Goal: Information Seeking & Learning: Learn about a topic

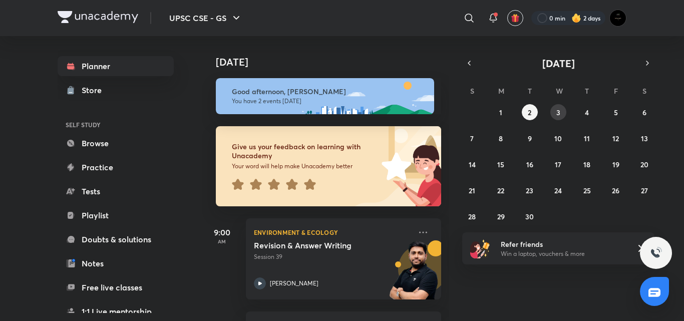
click at [555, 119] on button "3" at bounding box center [559, 112] width 16 height 16
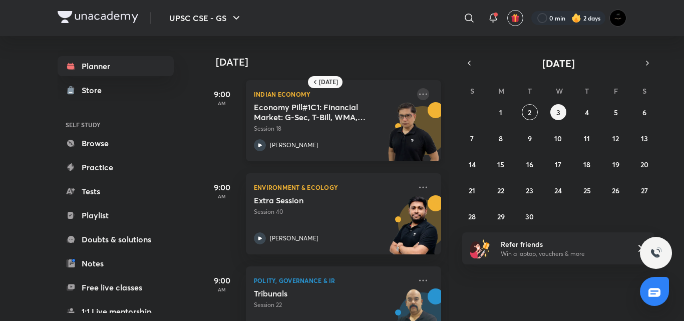
click at [417, 90] on icon at bounding box center [423, 94] width 12 height 12
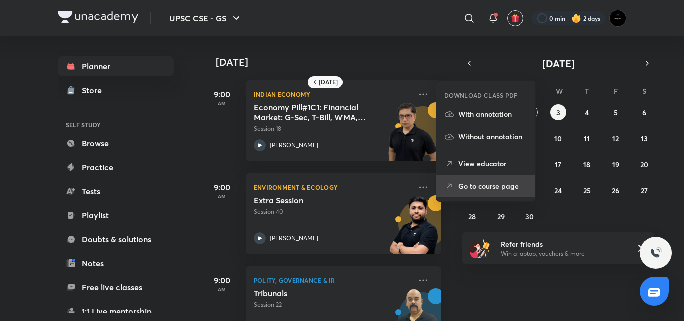
click at [447, 185] on icon at bounding box center [449, 186] width 10 height 10
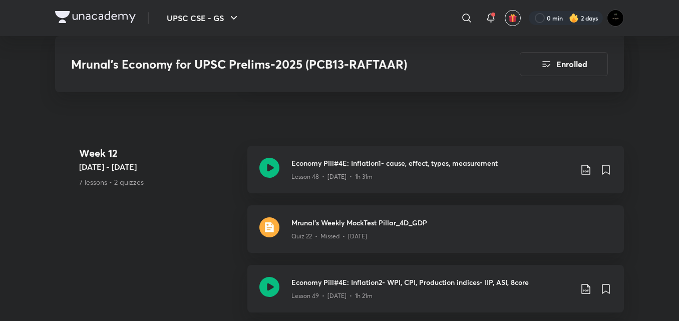
scroll to position [5377, 0]
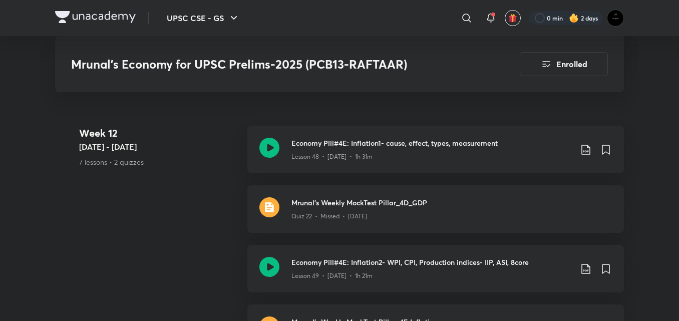
click at [365, 208] on h3 "Mrunal's Weekly MockTest Pillar_4D_GDP" at bounding box center [452, 202] width 321 height 11
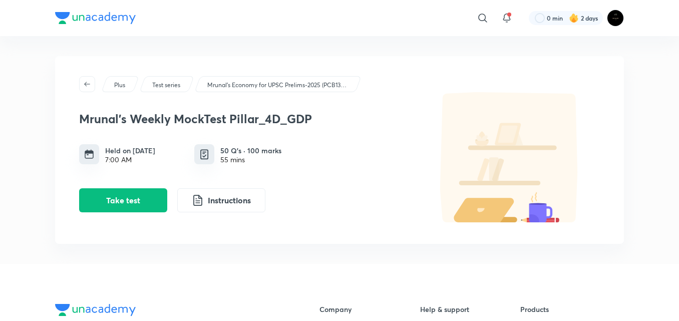
click at [117, 187] on div "Mrunal's Weekly MockTest Pillar_4D_GDP Held on [DATE] 7:00 AM 50 Q’s · 100 mark…" at bounding box center [247, 158] width 336 height 109
click at [126, 201] on button "Take test" at bounding box center [123, 199] width 88 height 24
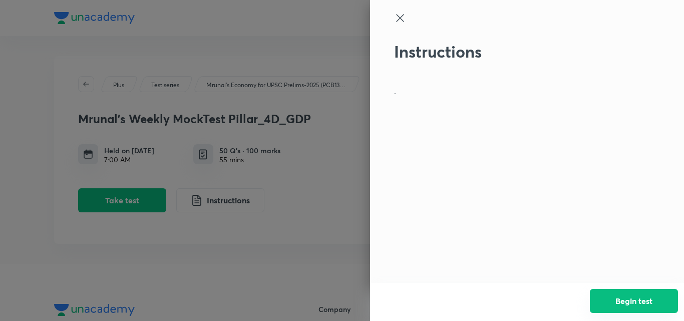
click at [619, 306] on button "Begin test" at bounding box center [634, 301] width 88 height 24
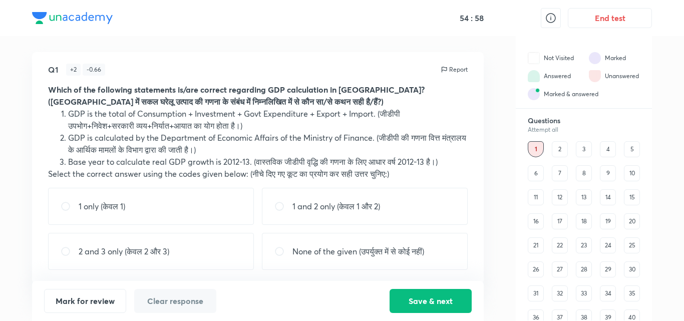
scroll to position [7, 0]
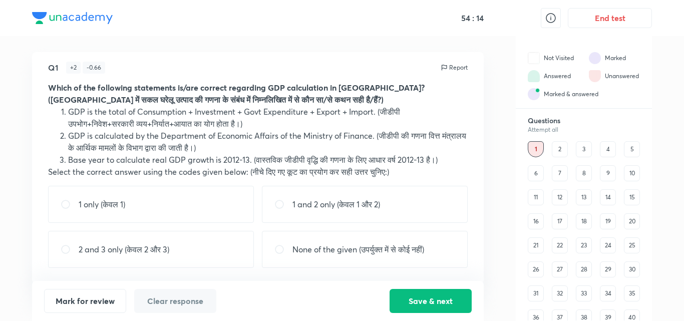
click at [354, 236] on div "None of the given (उपर्युक्त में से कोई नहीं)" at bounding box center [365, 249] width 206 height 37
radio input "true"
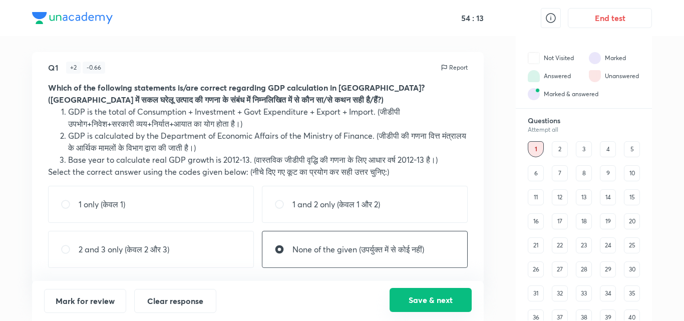
click at [412, 303] on button "Save & next" at bounding box center [431, 300] width 82 height 24
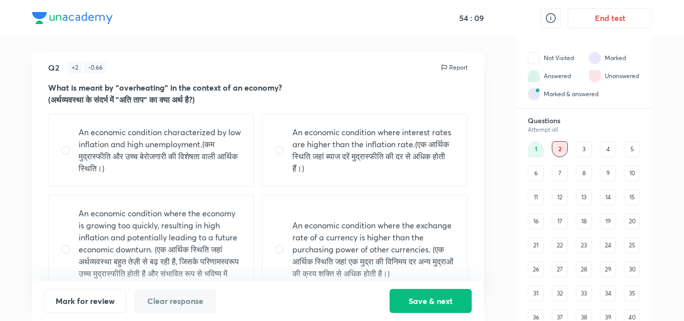
click at [247, 93] on p "What is meant by "overheating" in the context of an economy?" at bounding box center [258, 88] width 420 height 12
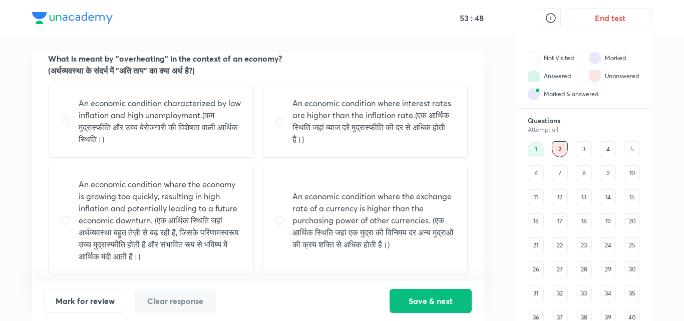
scroll to position [36, 0]
click at [229, 95] on div "An economic condition characterized by low inflation and high unemployment.(कम …" at bounding box center [151, 120] width 206 height 73
radio input "true"
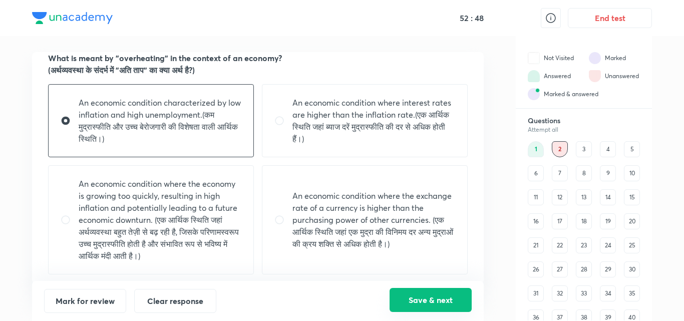
click at [411, 306] on button "Save & next" at bounding box center [431, 300] width 82 height 24
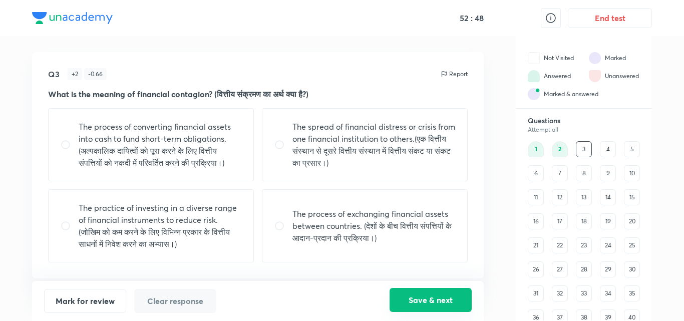
scroll to position [0, 0]
click at [408, 252] on div "The process of exchanging financial assets between countries. (देशों के बीच वित…" at bounding box center [365, 225] width 206 height 73
radio input "true"
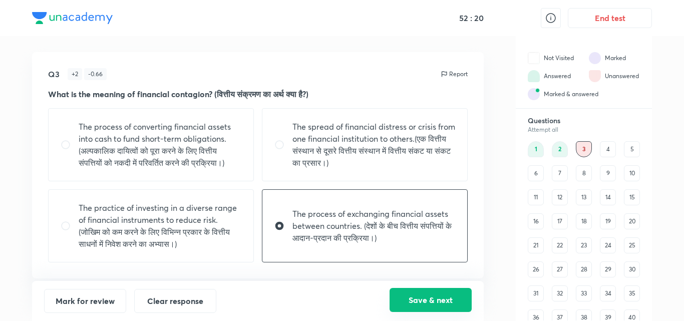
click at [422, 289] on button "Save & next" at bounding box center [431, 300] width 82 height 24
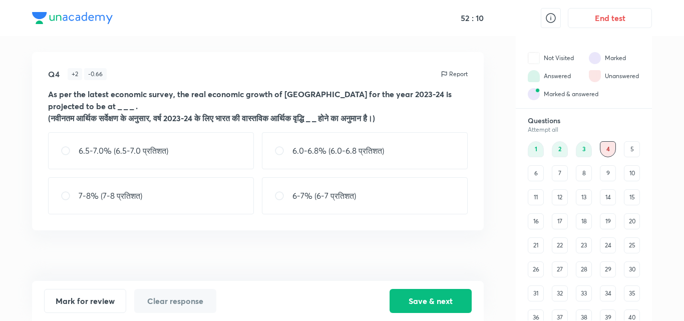
click at [335, 143] on div "6.0-6.8% (6.0-6.8 प्रतिशत)" at bounding box center [365, 150] width 206 height 37
radio input "true"
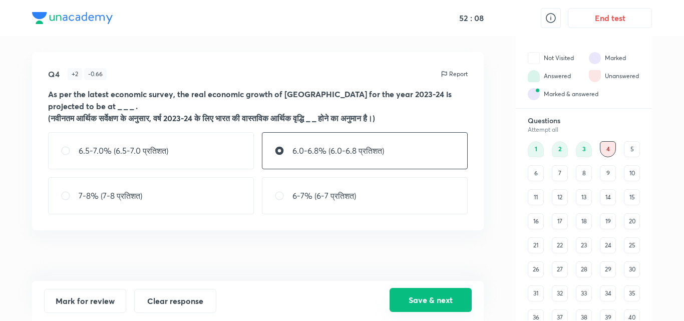
click at [407, 303] on button "Save & next" at bounding box center [431, 300] width 82 height 24
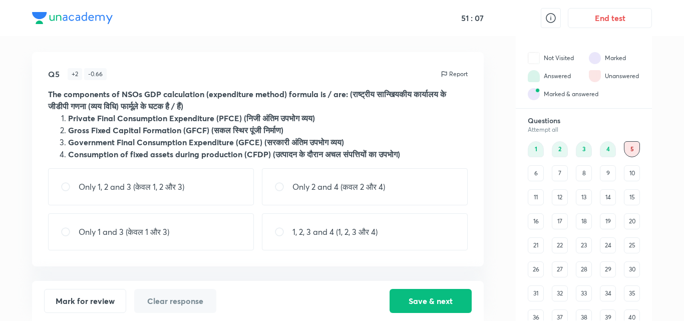
click at [134, 225] on div "Only 1 and 3 (केवल 1 और 3)" at bounding box center [151, 231] width 206 height 37
radio input "true"
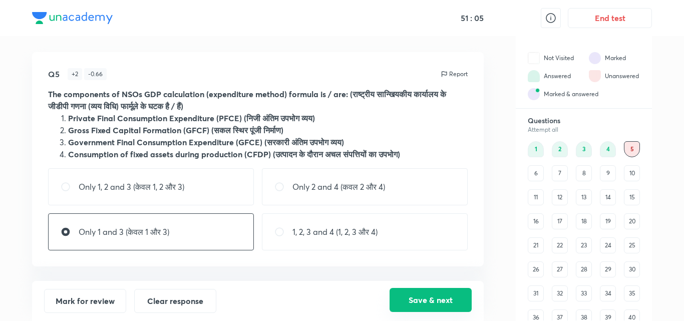
click at [423, 292] on button "Save & next" at bounding box center [431, 300] width 82 height 24
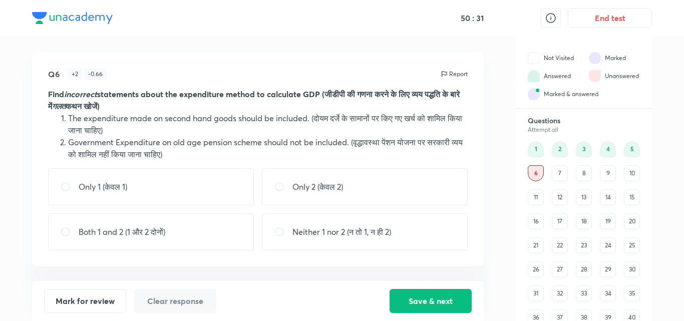
click at [112, 180] on div "Only 1 (केवल 1)" at bounding box center [151, 186] width 206 height 37
radio input "true"
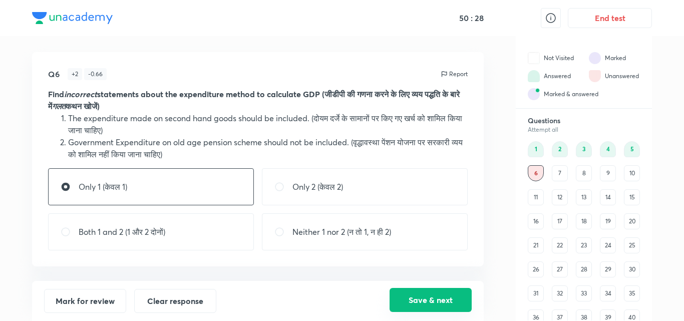
click at [411, 301] on button "Save & next" at bounding box center [431, 300] width 82 height 24
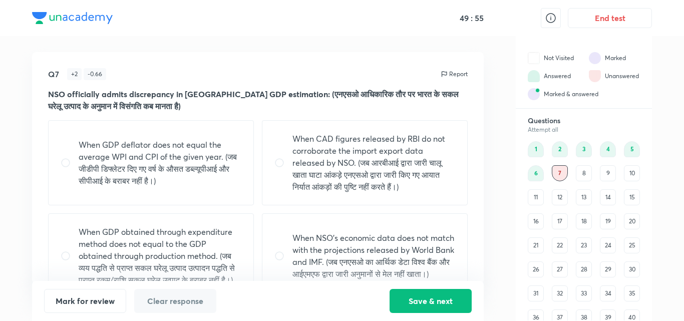
click at [179, 252] on p "When GDP obtained through expenditure method does not equal to the GDP obtained…" at bounding box center [160, 256] width 163 height 60
radio input "true"
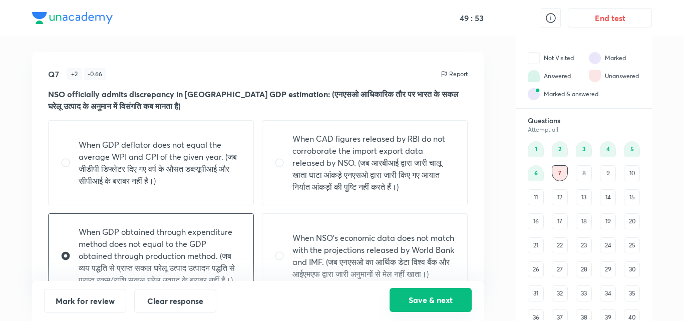
click at [424, 294] on button "Save & next" at bounding box center [431, 300] width 82 height 24
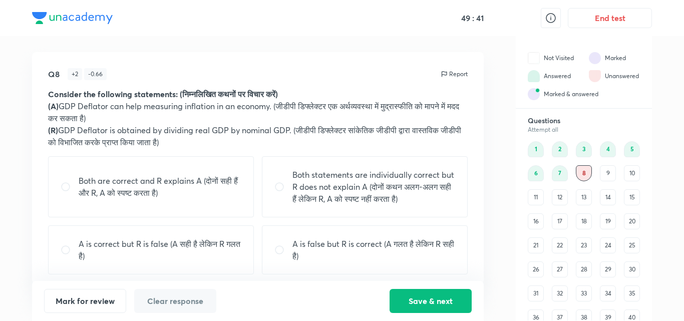
click at [228, 247] on p "A is correct but R is false (A सही है लेकिन R गलत है)" at bounding box center [160, 250] width 163 height 24
radio input "true"
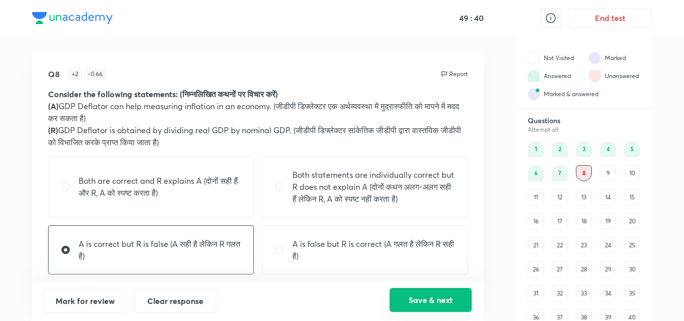
click at [405, 302] on button "Save & next" at bounding box center [431, 300] width 82 height 24
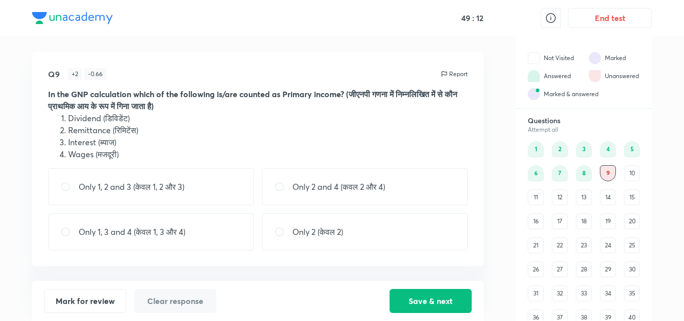
click at [156, 219] on div "Only 1, 3 and 4 (केवल 1, 3 और 4)" at bounding box center [151, 231] width 206 height 37
radio input "true"
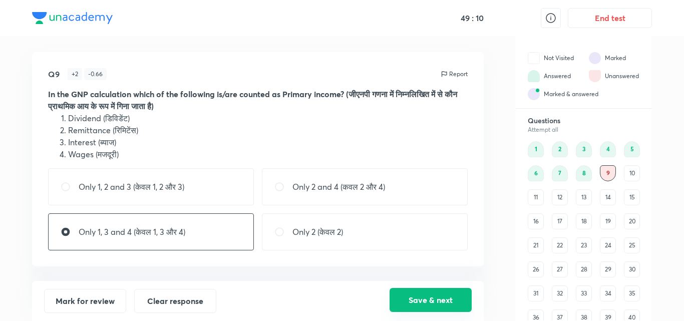
click at [437, 297] on button "Save & next" at bounding box center [431, 300] width 82 height 24
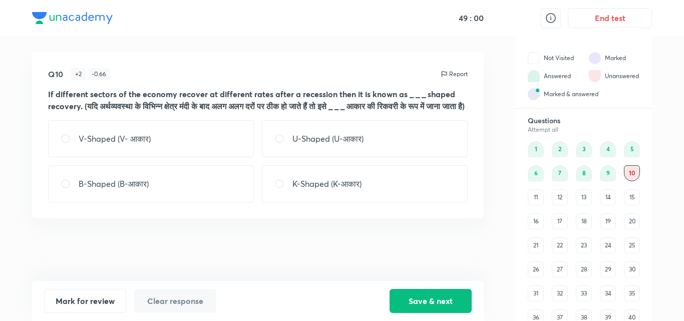
click at [356, 202] on div "K-Shaped (K-आकार)" at bounding box center [365, 183] width 206 height 37
radio input "true"
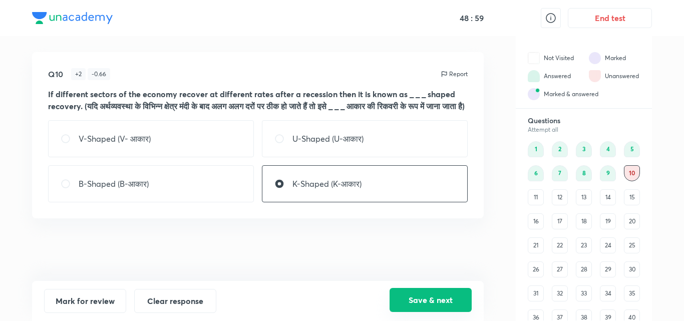
click at [422, 291] on button "Save & next" at bounding box center [431, 300] width 82 height 24
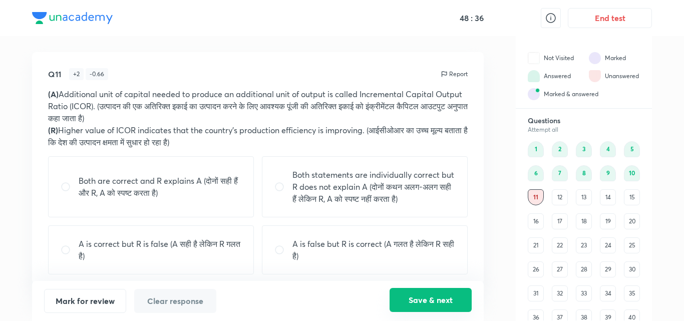
click at [422, 298] on button "Save & next" at bounding box center [431, 300] width 82 height 24
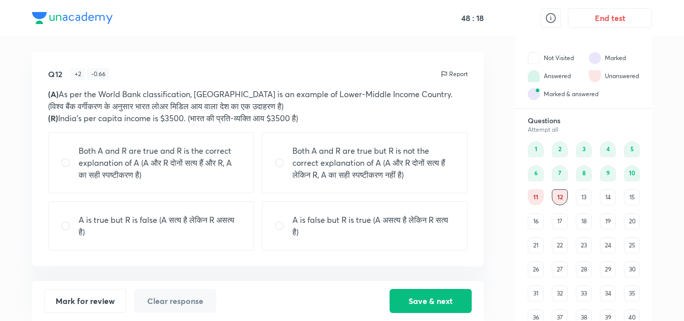
click at [239, 242] on div "A is true but R is false (A सत्य है लेकिन R असत्य है)" at bounding box center [151, 225] width 206 height 49
radio input "true"
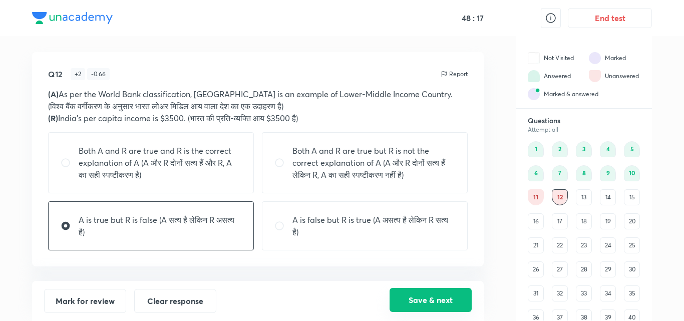
click at [434, 292] on button "Save & next" at bounding box center [431, 300] width 82 height 24
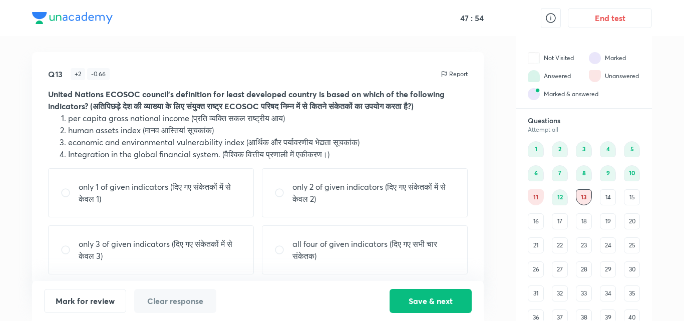
click at [399, 181] on p "only 2 of given indicators (दिए गए संकेतकों में से केवल 2)" at bounding box center [374, 193] width 163 height 24
radio input "true"
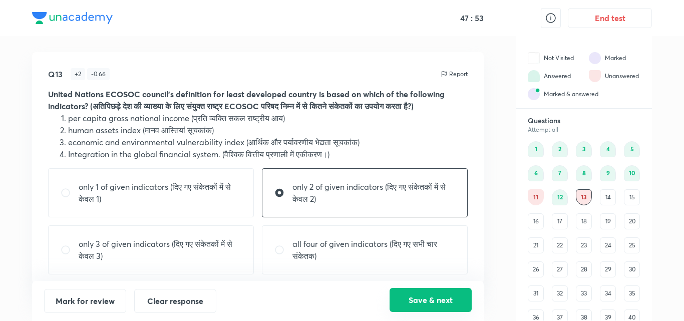
click at [416, 306] on button "Save & next" at bounding box center [431, 300] width 82 height 24
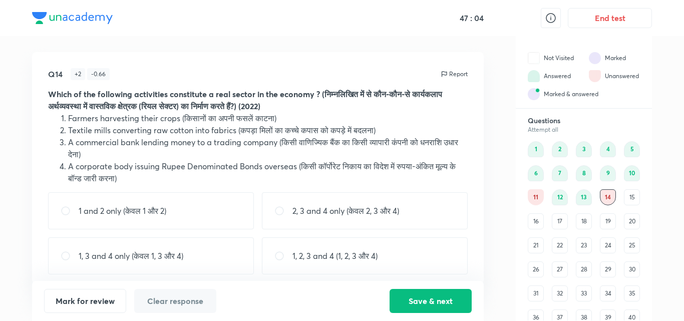
click at [175, 190] on div "Q14 + 2 - 0.66 Report Which of the following activities constitute a real secto…" at bounding box center [258, 168] width 452 height 232
click at [183, 203] on div "1 and 2 only (केवल 1 और 2)" at bounding box center [151, 210] width 206 height 37
radio input "true"
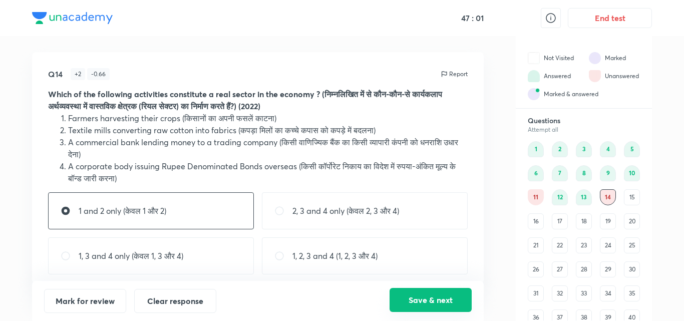
click at [436, 306] on button "Save & next" at bounding box center [431, 300] width 82 height 24
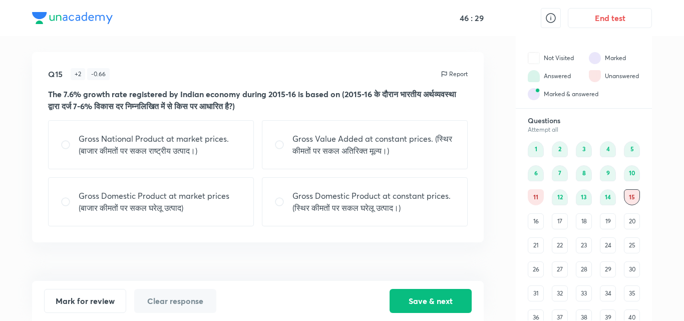
click at [396, 184] on div "Gross Domestic Product at constant prices. (स्थिर कीमतों पर सकल घरेलू उत्पाद।)" at bounding box center [365, 201] width 206 height 49
radio input "true"
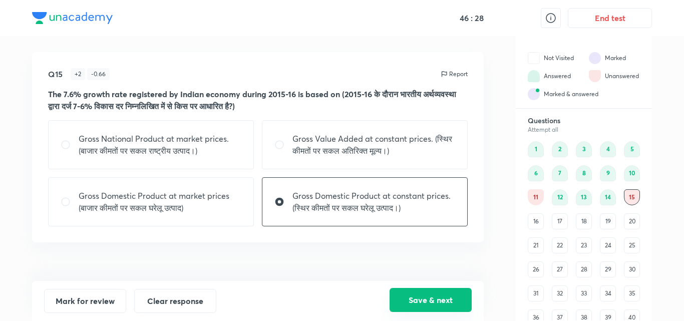
click at [430, 302] on button "Save & next" at bounding box center [431, 300] width 82 height 24
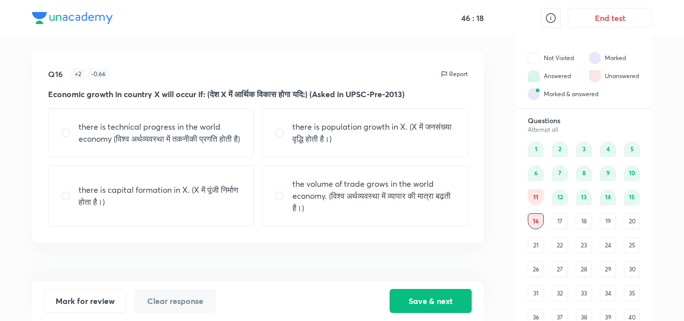
click at [178, 221] on div "there is capital formation in X. (X में पूंजी निर्माण होता है।)" at bounding box center [151, 195] width 206 height 61
radio input "true"
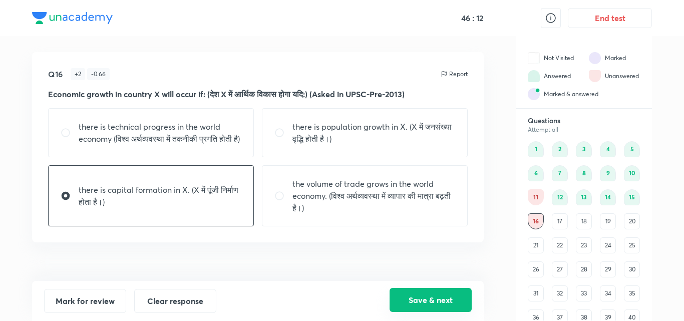
click at [421, 304] on button "Save & next" at bounding box center [431, 300] width 82 height 24
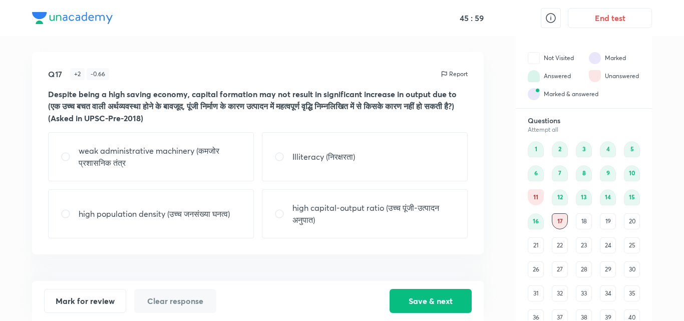
click at [322, 210] on p "high capital-output ratio (उच्च पूंजी-उत्पादन अनुपात)" at bounding box center [374, 214] width 163 height 24
radio input "true"
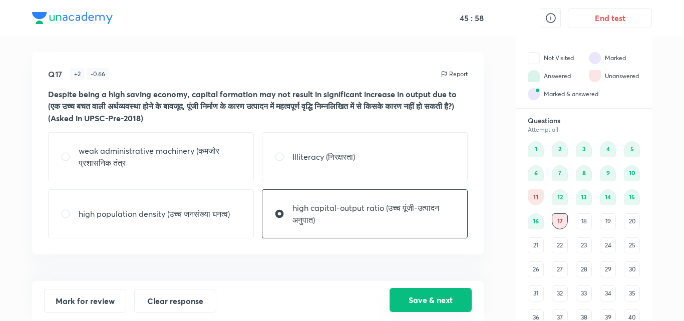
click at [445, 303] on button "Save & next" at bounding box center [431, 300] width 82 height 24
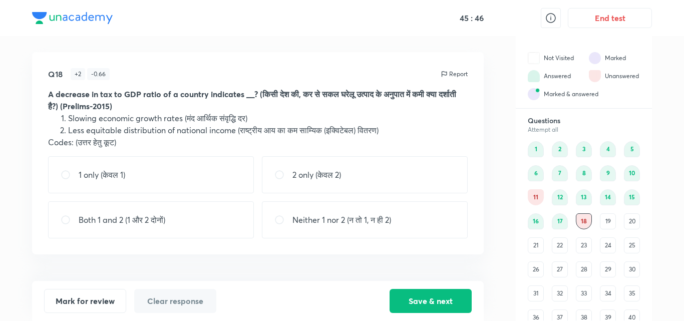
drag, startPoint x: 317, startPoint y: 219, endPoint x: 204, endPoint y: 179, distance: 119.7
click at [204, 179] on div "1 only (केवल 1) 2 only (केवल 2) Both 1 and 2 (1 और 2 दोनों) Neither 1 nor 2 (न …" at bounding box center [258, 197] width 420 height 82
click at [206, 165] on div "1 only (केवल 1)" at bounding box center [151, 174] width 206 height 37
radio input "true"
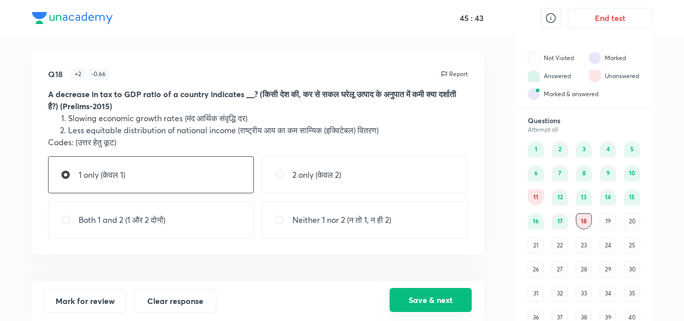
click at [409, 296] on button "Save & next" at bounding box center [431, 300] width 82 height 24
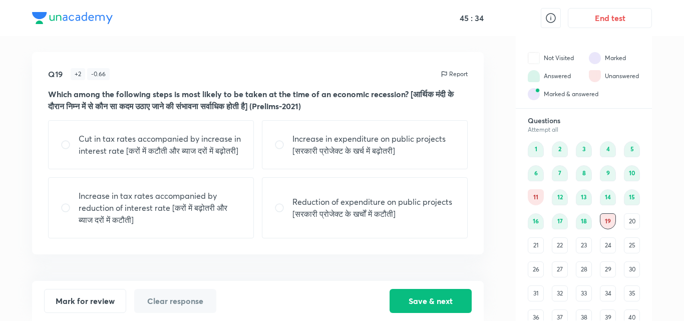
click at [352, 164] on div "Increase in expenditure on public projects [सरकारी प्रोजेक्ट के खर्च में बढ़ोतर…" at bounding box center [365, 144] width 206 height 49
radio input "true"
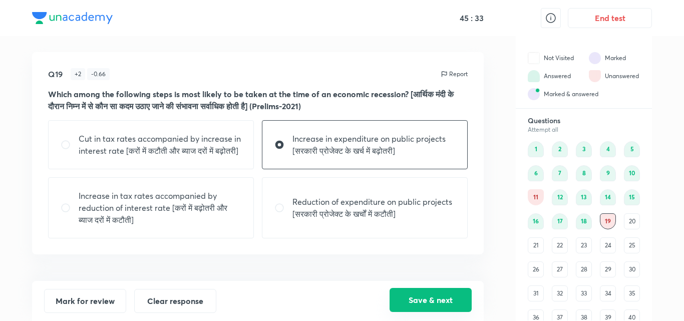
click at [425, 290] on button "Save & next" at bounding box center [431, 300] width 82 height 24
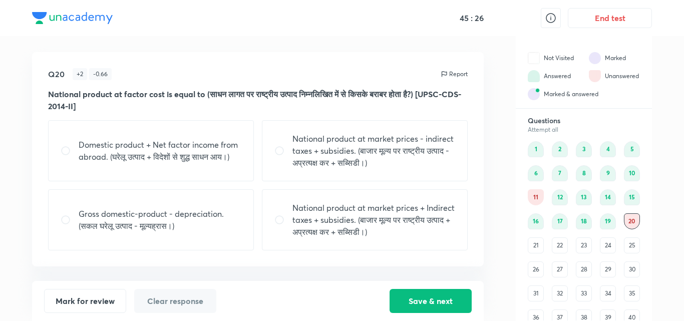
click at [606, 224] on div "19" at bounding box center [608, 221] width 16 height 16
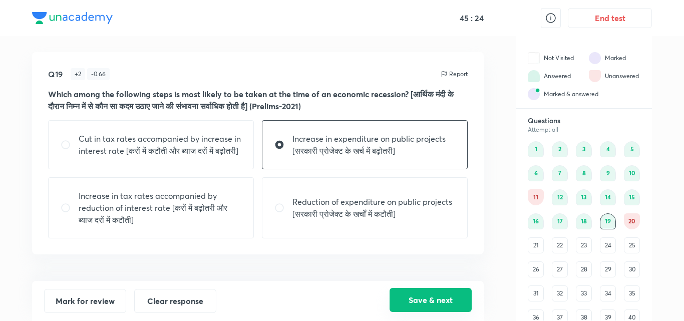
click at [413, 305] on button "Save & next" at bounding box center [431, 300] width 82 height 24
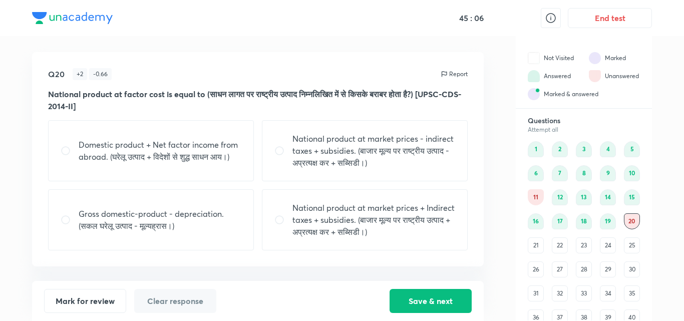
click at [351, 169] on div "National product at market prices - indirect taxes + subsidies. (बाजार मूल्य पर…" at bounding box center [365, 150] width 206 height 61
radio input "true"
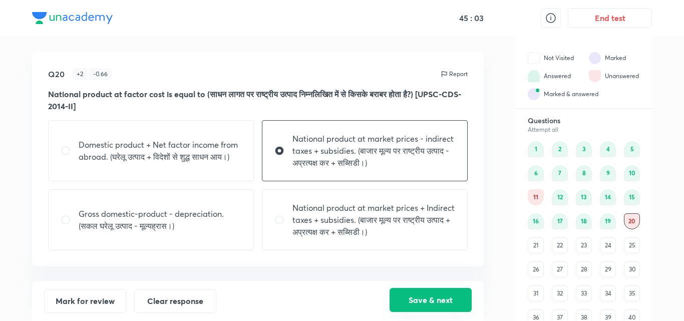
click at [406, 304] on button "Save & next" at bounding box center [431, 300] width 82 height 24
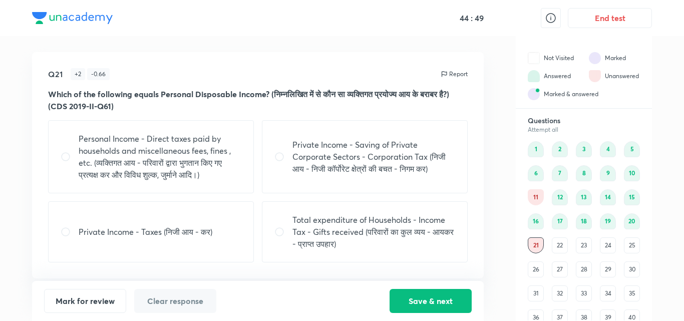
click at [364, 127] on div "Private Income - Saving of Private Corporate Sectors - Corporation Tax (निजी आय…" at bounding box center [365, 156] width 206 height 73
radio input "true"
click at [227, 165] on p "Personal Income - Direct taxes paid by households and miscellaneous fees, fines…" at bounding box center [160, 157] width 163 height 48
radio input "true"
radio input "false"
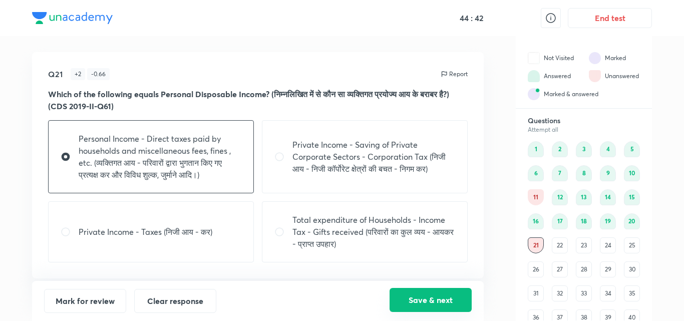
click at [418, 299] on button "Save & next" at bounding box center [431, 300] width 82 height 24
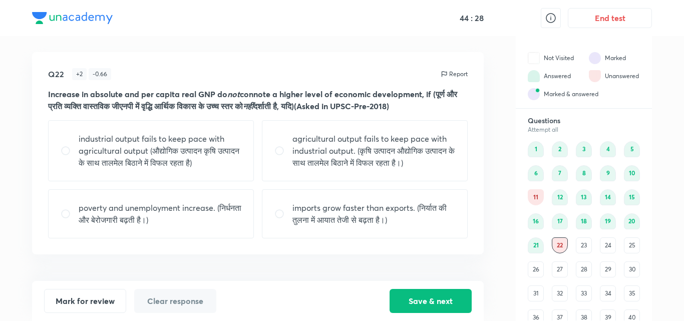
click at [219, 221] on p "poverty and unemployment increase. (निर्धनता और बेरोजगारी बढ़ती है।)" at bounding box center [160, 214] width 163 height 24
radio input "true"
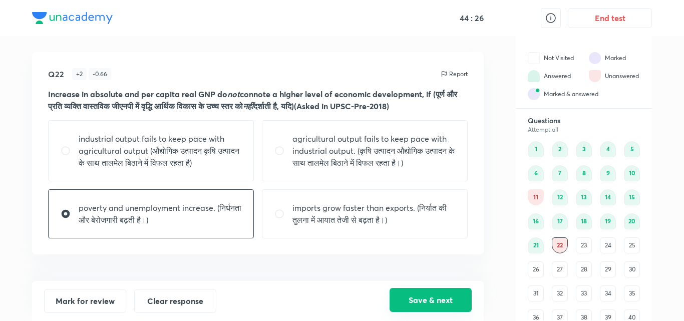
click at [435, 302] on button "Save & next" at bounding box center [431, 300] width 82 height 24
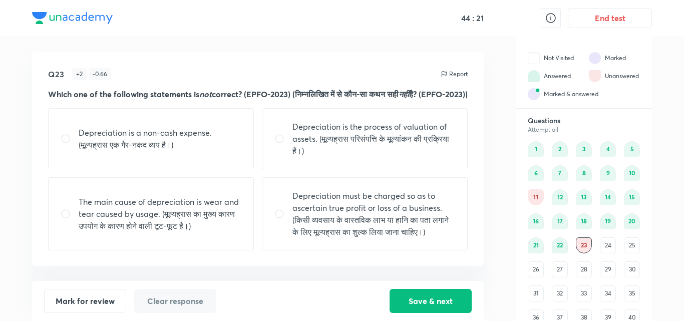
click at [308, 157] on p "Depreciation is the process of valuation of assets. (मूल्यह्रास परिसंपत्ति के म…" at bounding box center [374, 139] width 163 height 36
radio input "true"
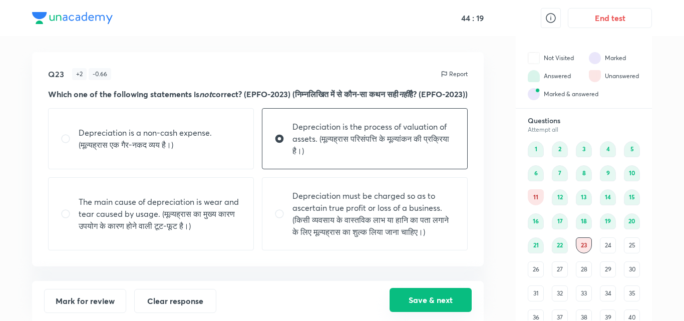
click at [415, 299] on button "Save & next" at bounding box center [431, 300] width 82 height 24
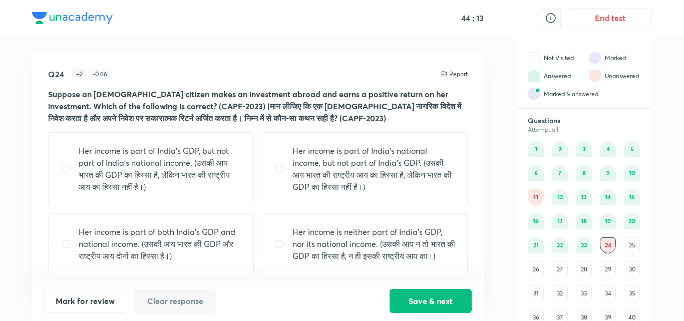
click at [290, 149] on div "Her income is part of India's national income, but not part of India's GDP. (उस…" at bounding box center [365, 168] width 206 height 73
radio input "true"
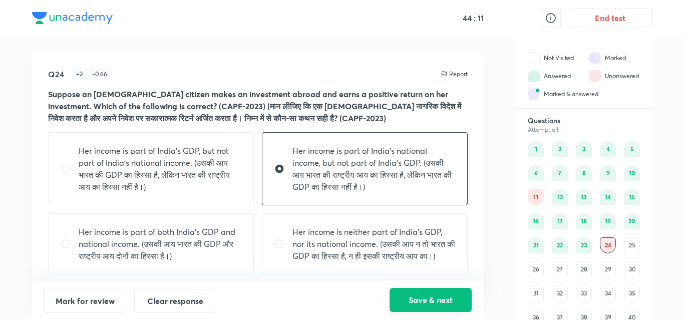
click at [412, 293] on button "Save & next" at bounding box center [431, 300] width 82 height 24
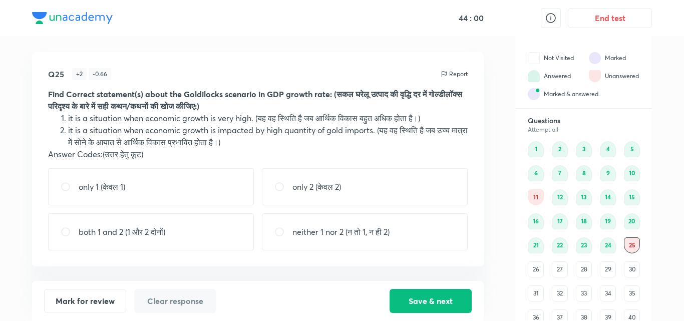
click at [313, 227] on p "neither 1 nor 2 (न तो 1, न ही 2)" at bounding box center [341, 232] width 97 height 12
radio input "true"
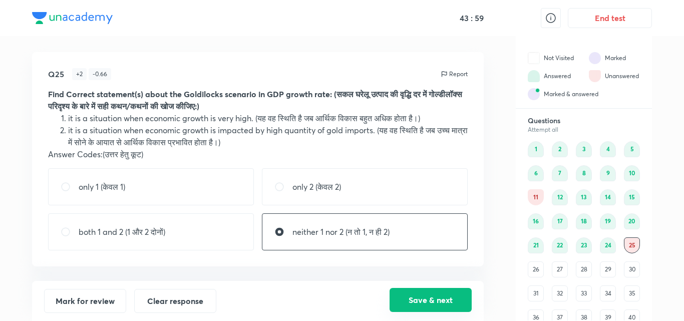
click at [432, 299] on button "Save & next" at bounding box center [431, 300] width 82 height 24
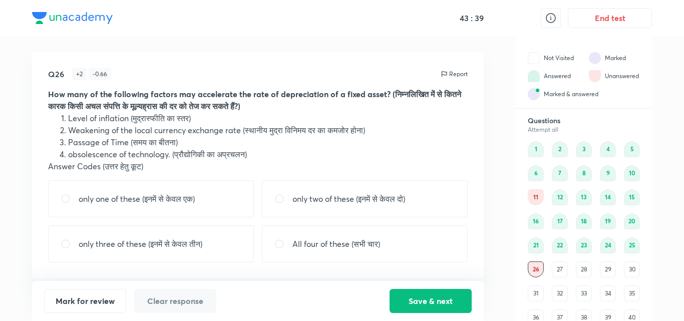
click at [245, 107] on strong "How many of the following factors may accelerate the rate of depreciation of a …" at bounding box center [254, 100] width 413 height 23
click at [280, 205] on div "only two of these (इनमें से केवल दो)" at bounding box center [365, 198] width 206 height 37
radio input "true"
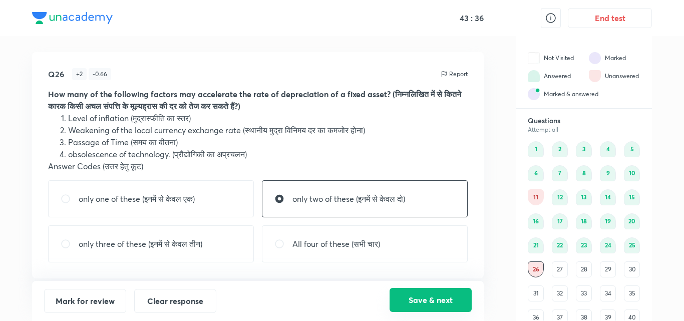
click at [415, 294] on button "Save & next" at bounding box center [431, 300] width 82 height 24
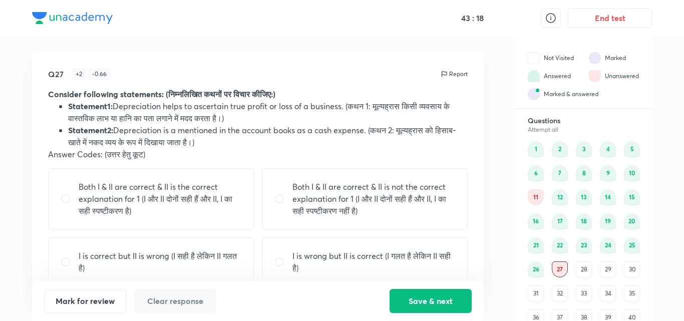
click at [165, 255] on p "I is correct but II is wrong (I सही है लेकिन II गलत है)" at bounding box center [160, 262] width 163 height 24
radio input "true"
click at [409, 294] on button "Save & next" at bounding box center [431, 300] width 82 height 24
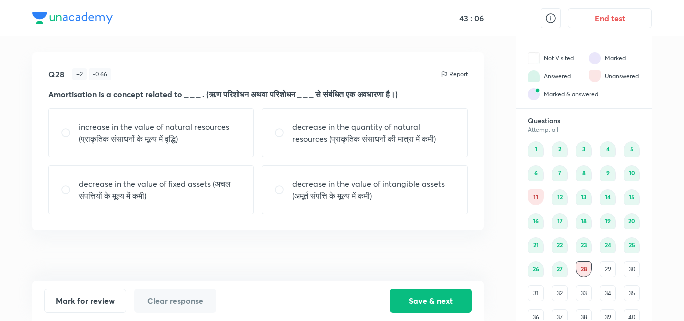
click at [331, 174] on div "decrease in the value of intangible assets (अमूर्त संपत्ति के मूल्य में कमी)" at bounding box center [365, 189] width 206 height 49
radio input "true"
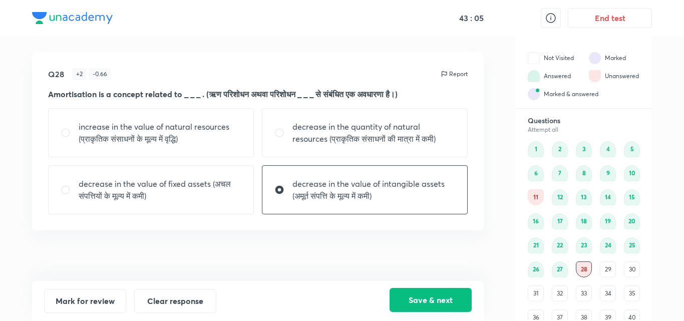
click at [433, 303] on button "Save & next" at bounding box center [431, 300] width 82 height 24
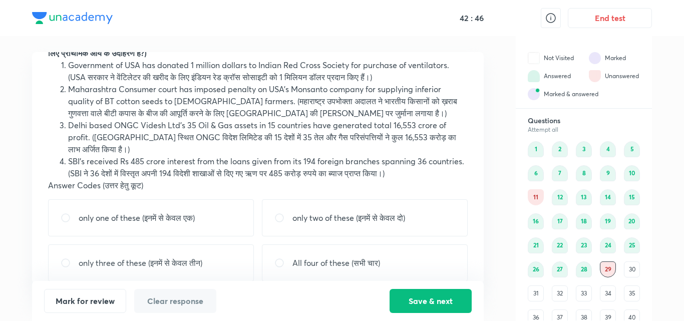
scroll to position [54, 0]
click at [340, 214] on p "only two of these (इनमें से केवल दो)" at bounding box center [349, 217] width 113 height 12
radio input "true"
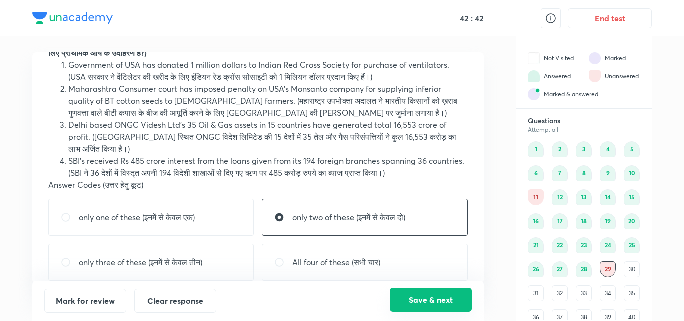
click at [417, 295] on button "Save & next" at bounding box center [431, 300] width 82 height 24
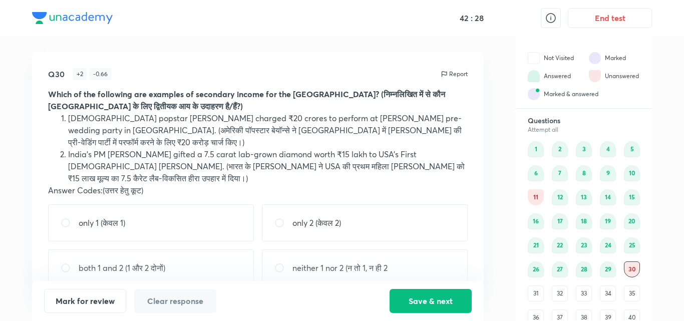
click at [189, 250] on div "both 1 and 2 (1 और 2 दोनों)" at bounding box center [151, 268] width 206 height 37
radio input "true"
click at [444, 316] on div "Mark for review Clear response Save & next" at bounding box center [258, 301] width 452 height 40
click at [420, 295] on button "Save & next" at bounding box center [431, 300] width 82 height 24
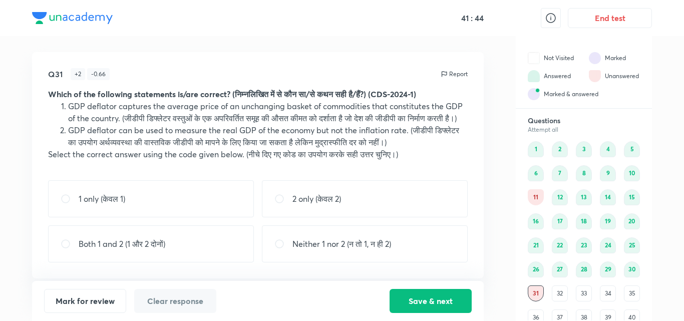
click at [182, 212] on div "1 only (केवल 1)" at bounding box center [151, 198] width 206 height 37
radio input "true"
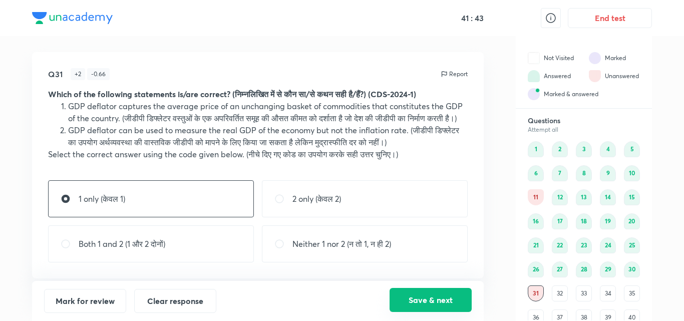
click at [434, 302] on button "Save & next" at bounding box center [431, 300] width 82 height 24
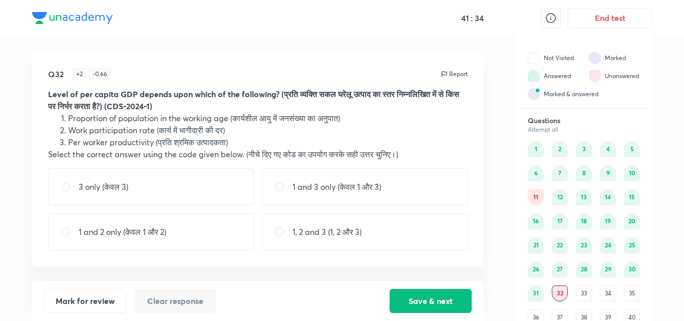
click at [397, 243] on div "1, 2 and 3 (1, 2 और 3)" at bounding box center [365, 231] width 206 height 37
radio input "true"
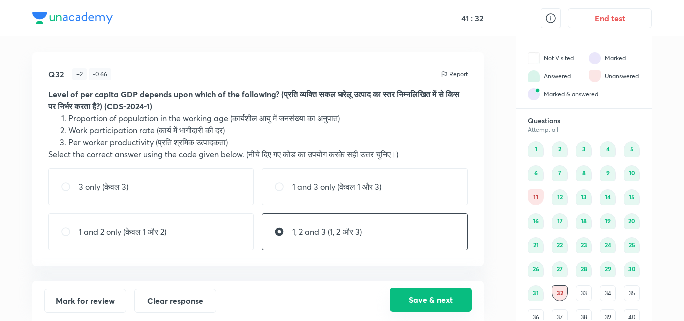
click at [413, 302] on button "Save & next" at bounding box center [431, 300] width 82 height 24
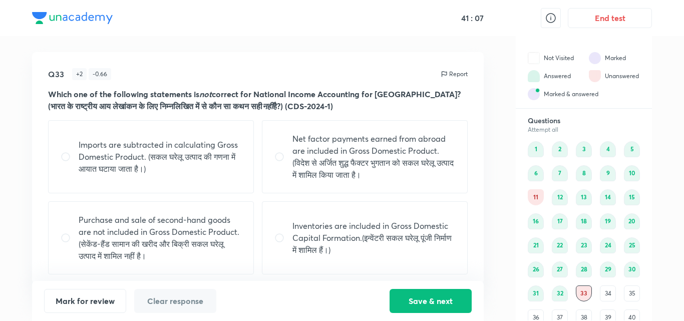
click at [350, 180] on p "Net factor payments earned from abroad are included in Gross Domestic Product. …" at bounding box center [374, 157] width 163 height 48
radio input "true"
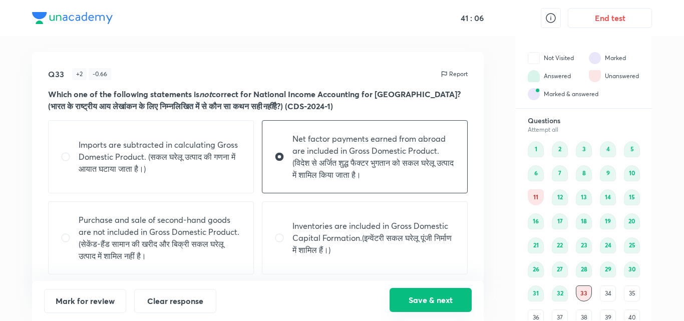
click at [439, 293] on button "Save & next" at bounding box center [431, 300] width 82 height 24
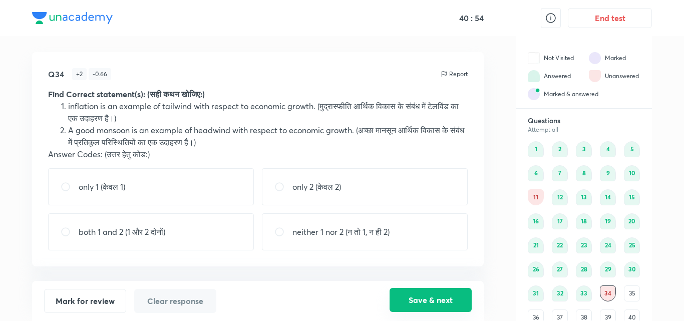
click at [441, 297] on button "Save & next" at bounding box center [431, 300] width 82 height 24
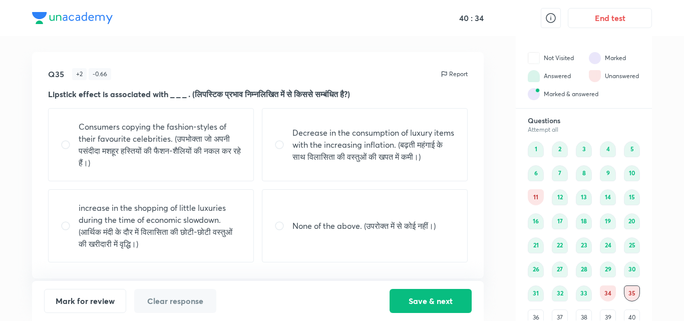
click at [314, 258] on div "None of the above. (उपरोक्त में से कोई नहीं।)" at bounding box center [365, 225] width 206 height 73
radio input "true"
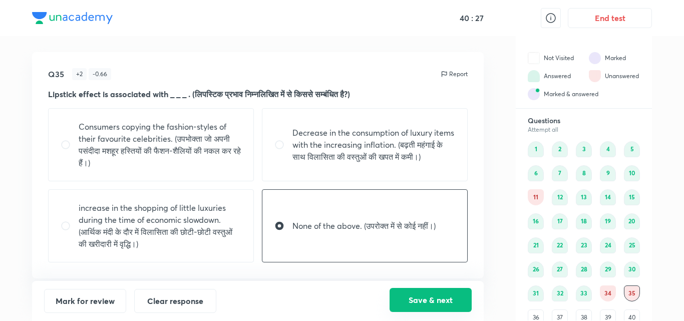
click at [410, 290] on button "Save & next" at bounding box center [431, 300] width 82 height 24
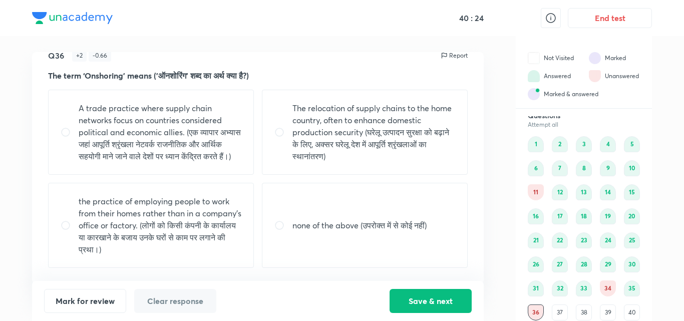
scroll to position [29, 0]
click at [182, 119] on p "A trade practice where supply chain networks focus on countries considered poli…" at bounding box center [160, 132] width 163 height 60
radio input "true"
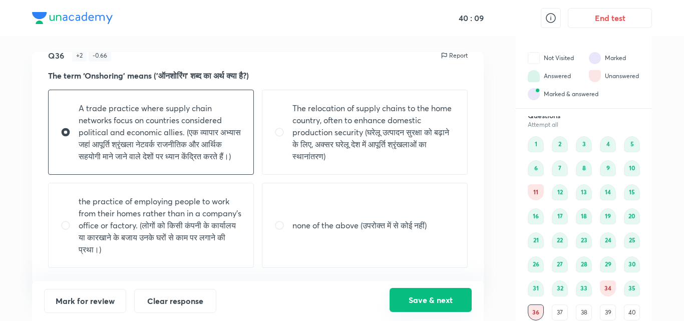
click at [427, 299] on button "Save & next" at bounding box center [431, 300] width 82 height 24
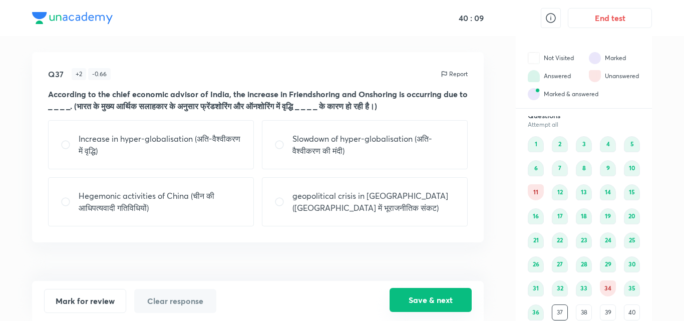
scroll to position [0, 0]
click at [294, 206] on p "geopolitical crisis in [GEOGRAPHIC_DATA] ([GEOGRAPHIC_DATA] में भूराजनीतिक संकट)" at bounding box center [374, 202] width 163 height 24
radio input "true"
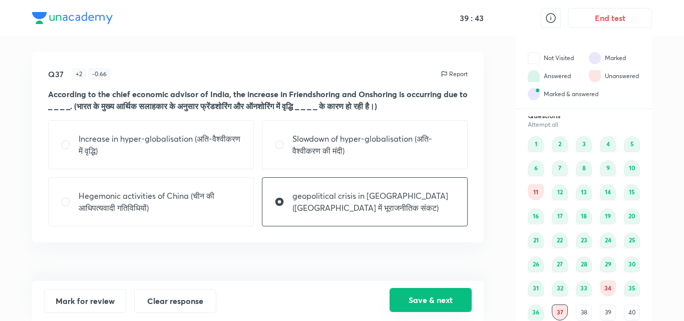
click at [421, 299] on button "Save & next" at bounding box center [431, 300] width 82 height 24
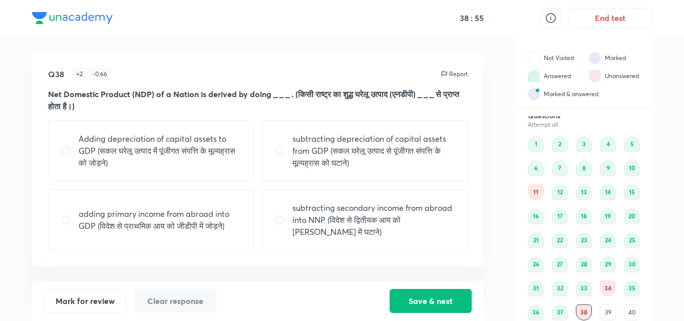
click at [378, 165] on p "subtracting depreciation of capital assets from GDP (सकल घरेलू उत्पाद से पूंजीग…" at bounding box center [374, 151] width 163 height 36
radio input "true"
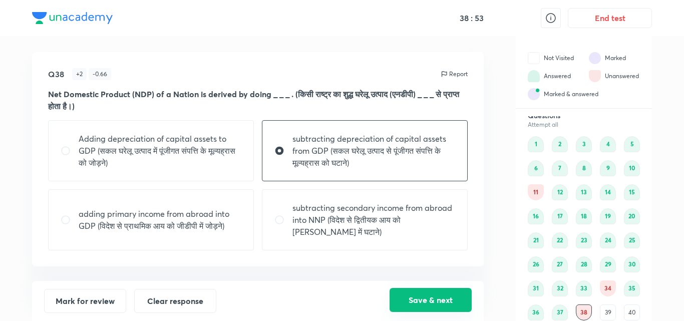
click at [430, 304] on button "Save & next" at bounding box center [431, 300] width 82 height 24
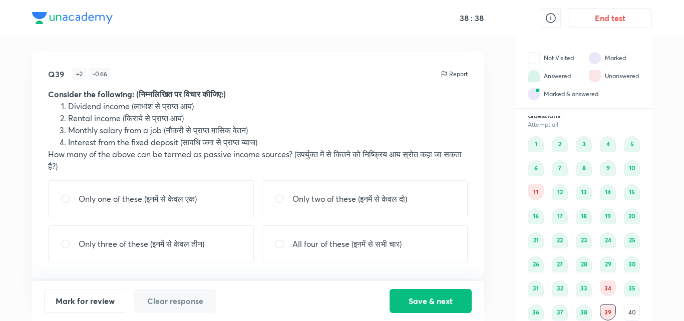
click at [225, 244] on div "Only three of these (इनमें से केवल तीन)" at bounding box center [151, 243] width 206 height 37
radio input "true"
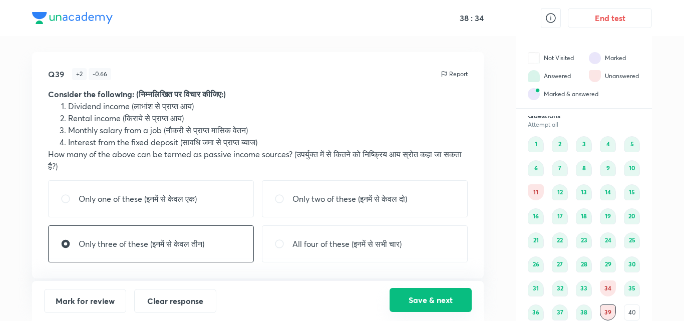
click at [423, 301] on button "Save & next" at bounding box center [431, 300] width 82 height 24
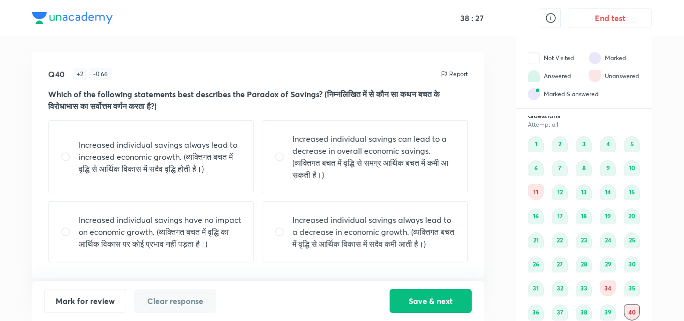
scroll to position [7, 0]
click at [345, 156] on p "Increased individual savings can lead to a decrease in overall economic savings…" at bounding box center [374, 157] width 163 height 48
radio input "true"
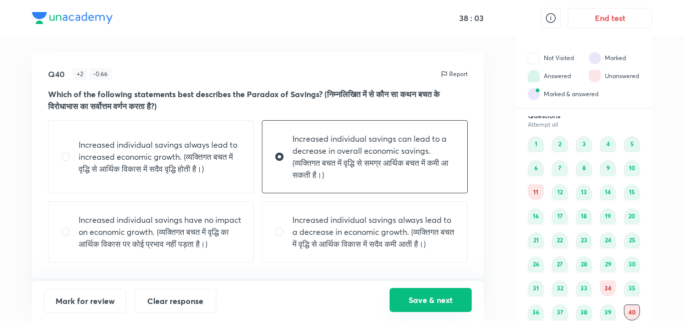
click at [422, 301] on button "Save & next" at bounding box center [431, 300] width 82 height 24
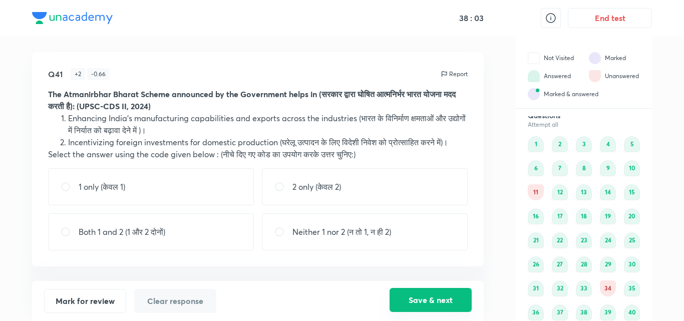
scroll to position [29, 0]
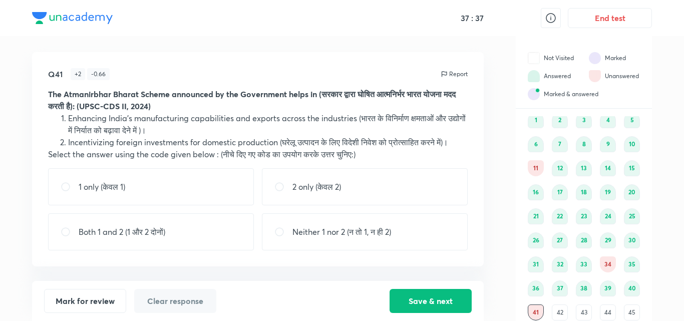
click at [198, 204] on div "1 only (केवल 1) 2 only (केवल 2) Both 1 and 2 (1 और 2 दोनों) Neither 1 nor 2 (न …" at bounding box center [258, 209] width 420 height 82
click at [188, 187] on div "1 only (केवल 1)" at bounding box center [151, 186] width 206 height 37
radio input "true"
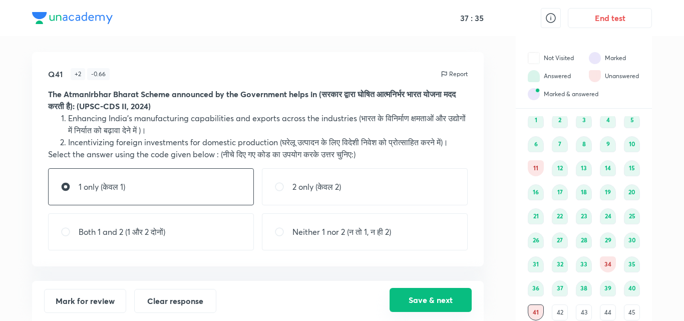
click at [413, 308] on button "Save & next" at bounding box center [431, 300] width 82 height 24
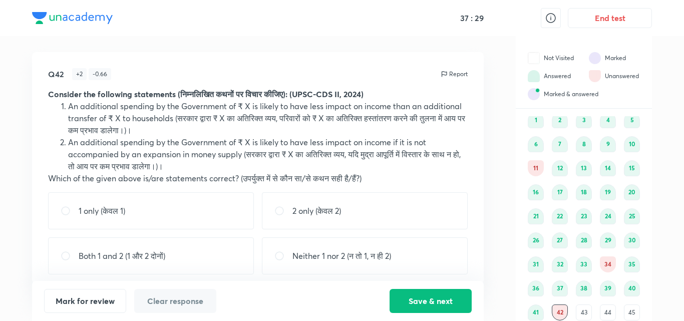
click at [306, 216] on p "2 only (केवल 2)" at bounding box center [317, 211] width 49 height 12
radio input "true"
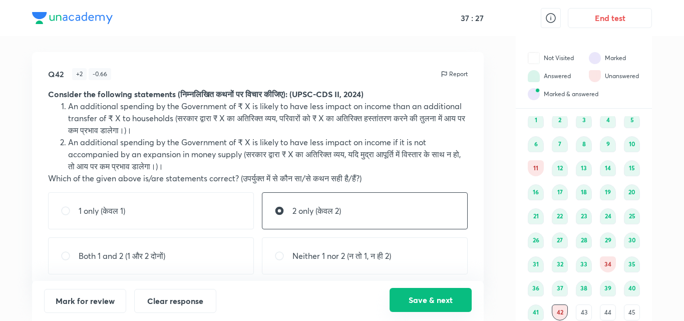
click at [412, 293] on button "Save & next" at bounding box center [431, 300] width 82 height 24
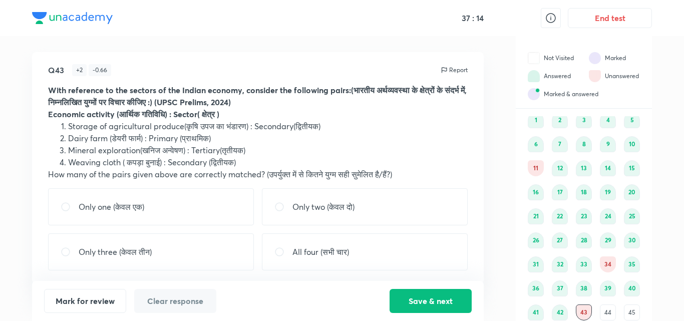
scroll to position [3, 0]
click at [384, 206] on div "Only two (केवल दो)" at bounding box center [365, 207] width 206 height 37
radio input "true"
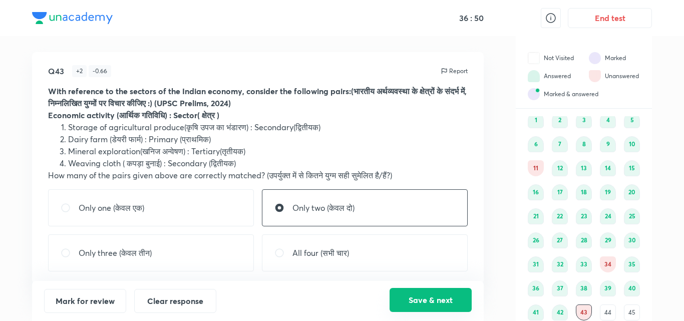
click at [434, 296] on button "Save & next" at bounding box center [431, 300] width 82 height 24
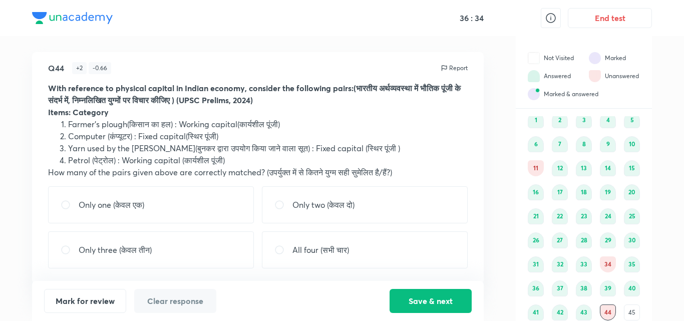
scroll to position [7, 0]
click at [344, 211] on div "Only two (केवल दो)" at bounding box center [365, 204] width 206 height 37
radio input "true"
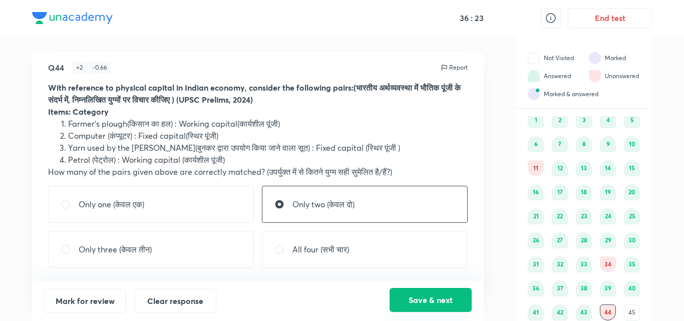
click at [440, 293] on button "Save & next" at bounding box center [431, 300] width 82 height 24
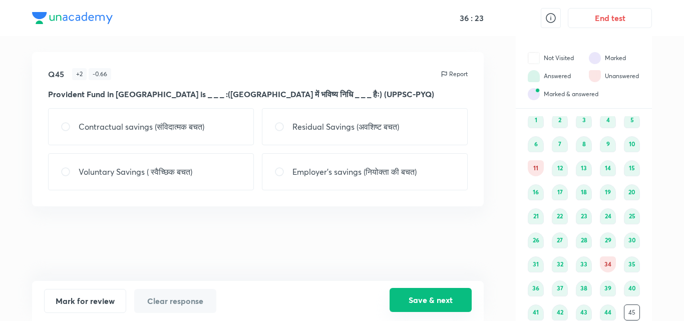
scroll to position [0, 0]
click at [158, 121] on p "Contractual savings (संविदात्मक बचत)" at bounding box center [142, 127] width 126 height 12
radio input "true"
click at [410, 297] on button "Save & next" at bounding box center [431, 300] width 82 height 24
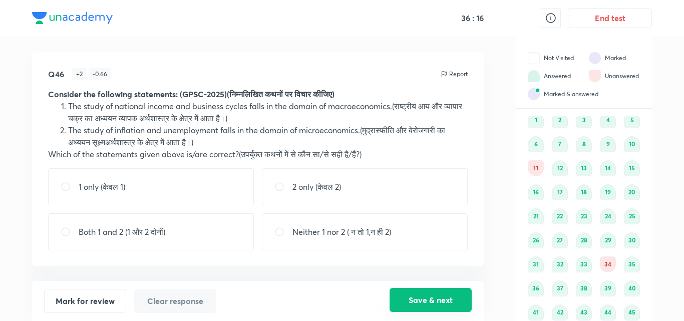
scroll to position [53, 0]
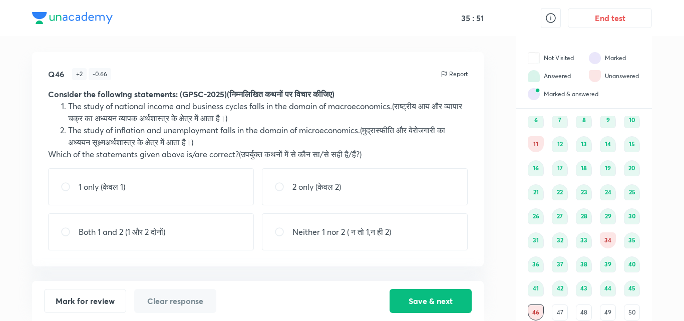
click at [192, 191] on div "1 only (केवल 1)" at bounding box center [151, 186] width 206 height 37
radio input "true"
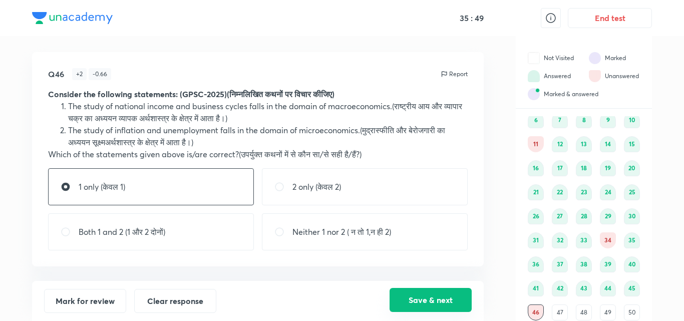
click at [404, 305] on button "Save & next" at bounding box center [431, 300] width 82 height 24
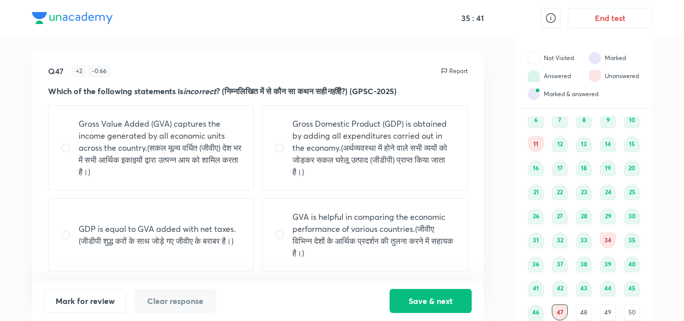
scroll to position [7, 0]
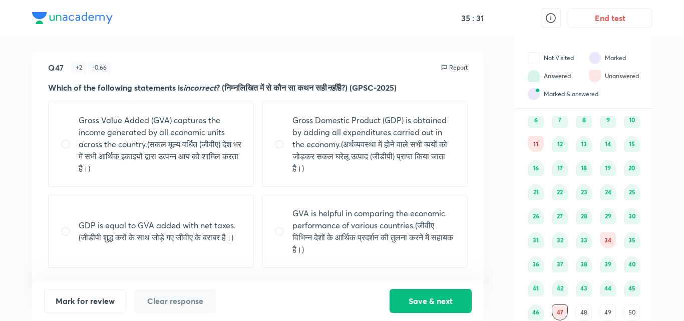
click at [188, 230] on p "GDP is equal to GVA added with net taxes.(जीडीपी शुद्ध करों के साथ जोड़े गए जीव…" at bounding box center [160, 231] width 163 height 24
radio input "true"
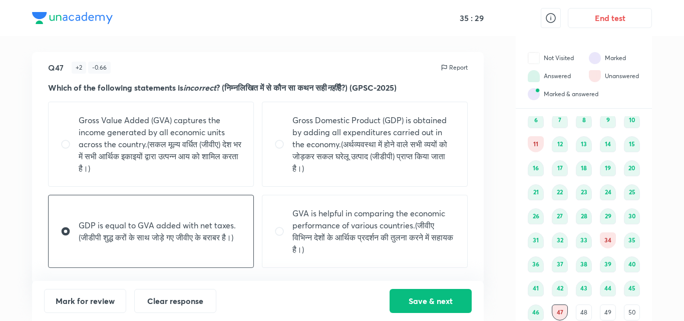
click at [285, 235] on input "radio" at bounding box center [284, 231] width 18 height 10
radio input "true"
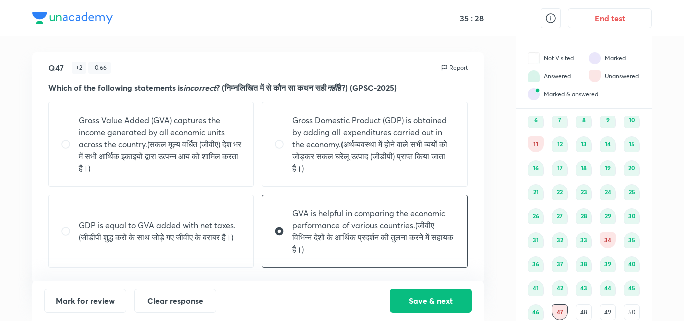
radio input "false"
click at [423, 301] on button "Save & next" at bounding box center [431, 300] width 82 height 24
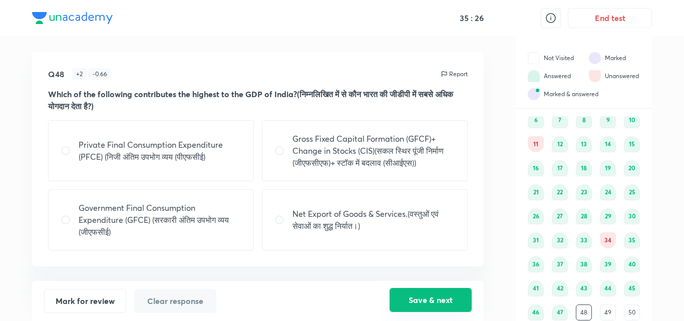
scroll to position [0, 0]
click at [207, 228] on p "Government Final Consumption Expenditure (GFCE) (सरकारी अंतिम उपभोग व्यय (जीएफस…" at bounding box center [160, 220] width 163 height 36
radio input "true"
click at [429, 300] on button "Save & next" at bounding box center [431, 300] width 82 height 24
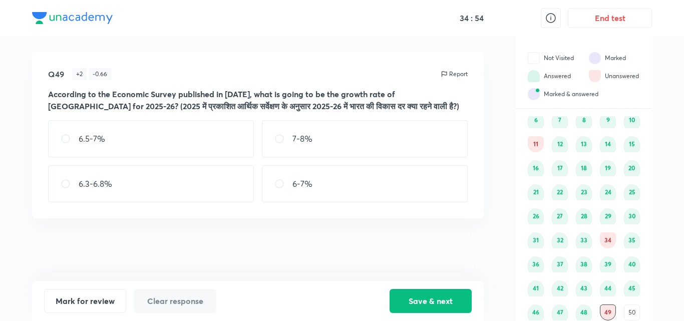
click at [203, 186] on div "6.3-6.8%" at bounding box center [151, 183] width 206 height 37
radio input "true"
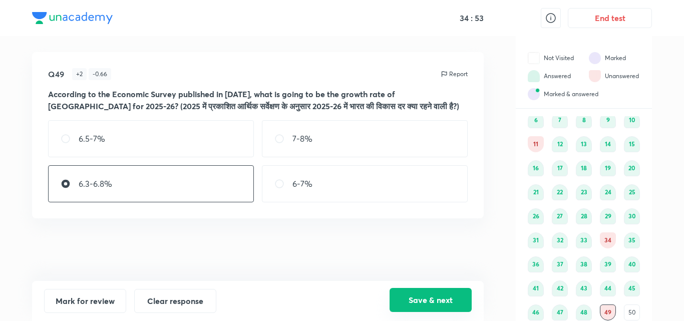
click at [408, 297] on button "Save & next" at bounding box center [431, 300] width 82 height 24
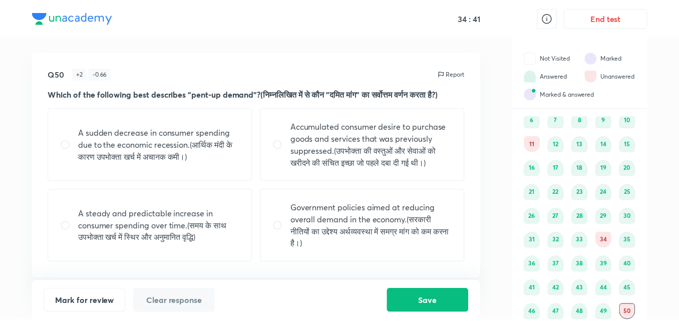
scroll to position [7, 0]
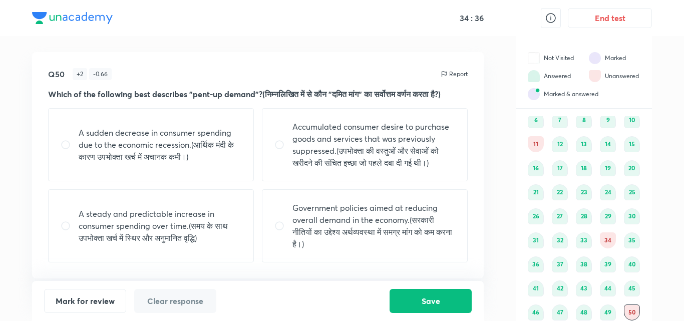
click at [314, 155] on p "Accumulated consumer desire to purchase goods and services that was previously …" at bounding box center [374, 145] width 163 height 48
radio input "true"
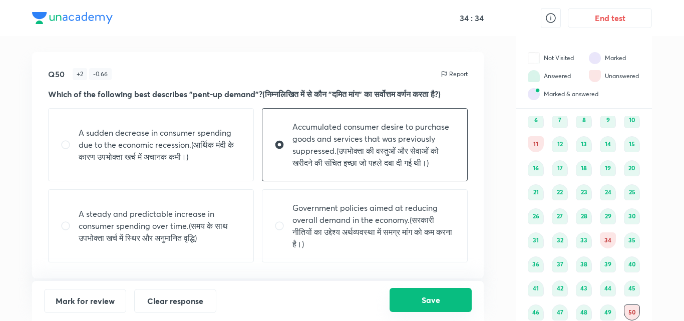
click at [429, 304] on button "Save" at bounding box center [431, 300] width 82 height 24
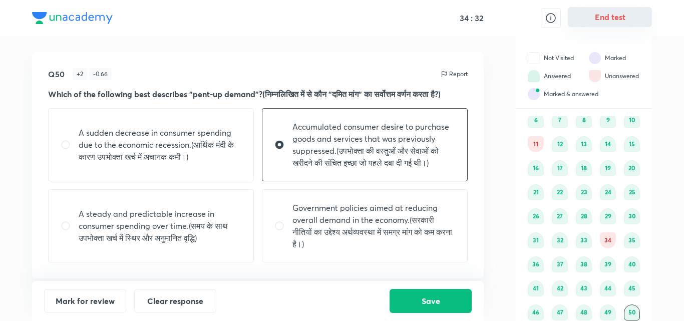
click at [595, 19] on button "End test" at bounding box center [610, 17] width 84 height 20
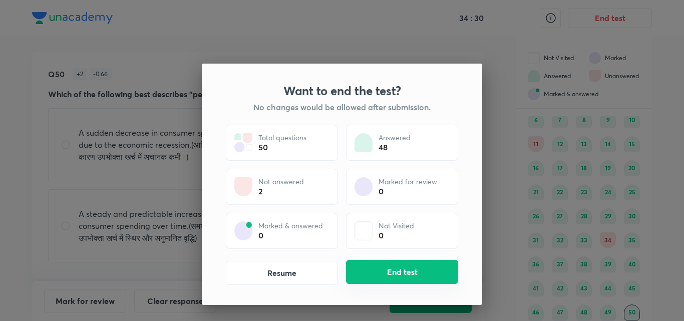
click at [415, 274] on button "End test" at bounding box center [402, 272] width 112 height 24
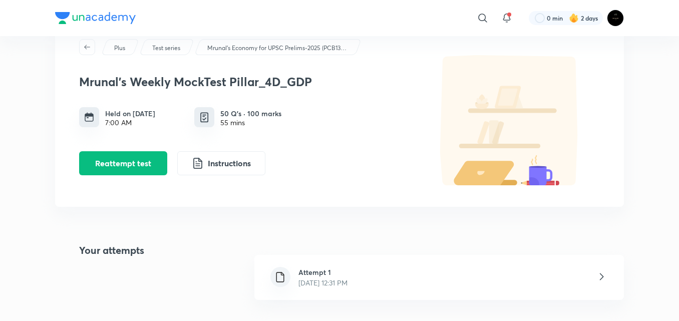
scroll to position [44, 0]
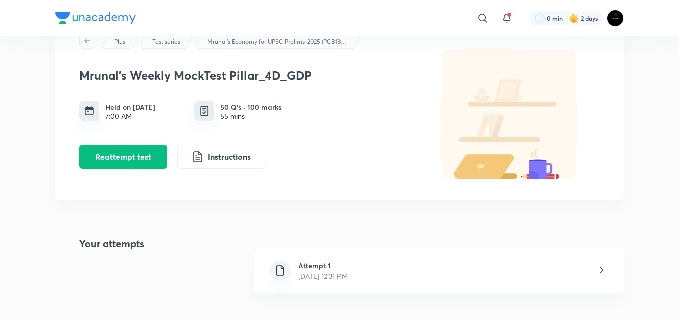
click at [320, 269] on h6 "Attempt 1" at bounding box center [323, 266] width 49 height 11
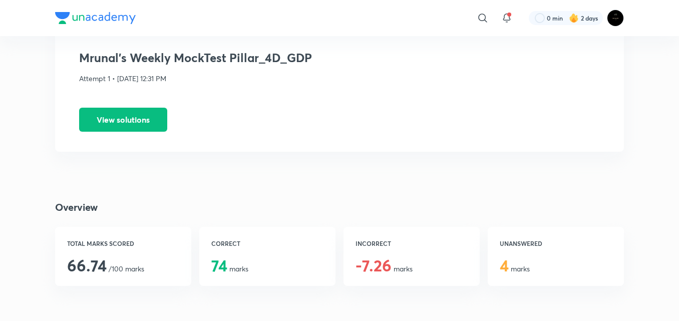
scroll to position [60, 0]
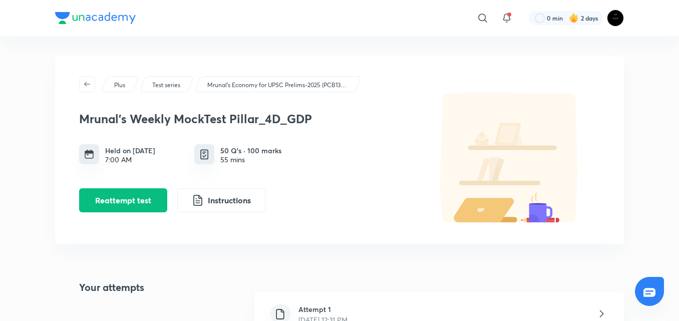
scroll to position [382, 0]
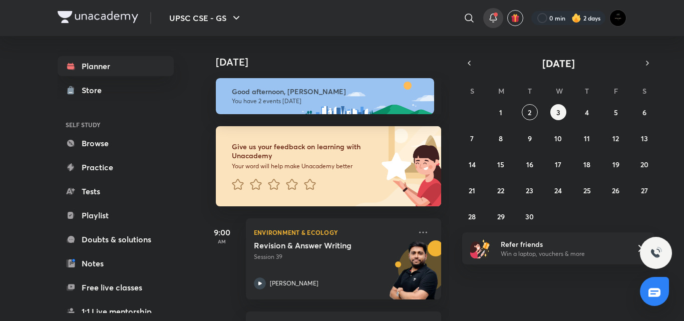
click at [494, 16] on span at bounding box center [496, 15] width 4 height 4
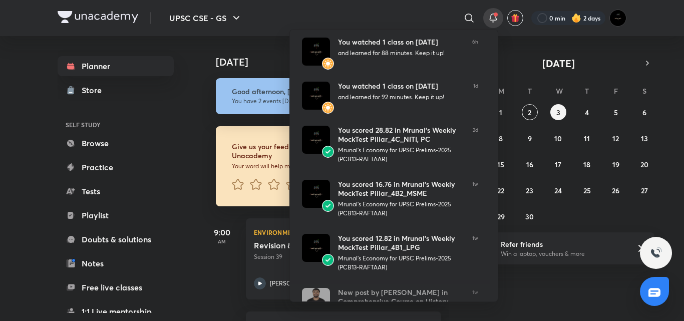
click at [494, 16] on div at bounding box center [342, 160] width 684 height 321
